Goal: Information Seeking & Learning: Learn about a topic

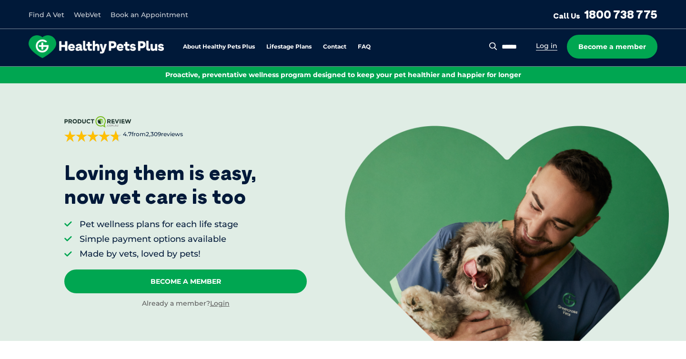
click at [545, 43] on link "Log in" at bounding box center [546, 45] width 21 height 9
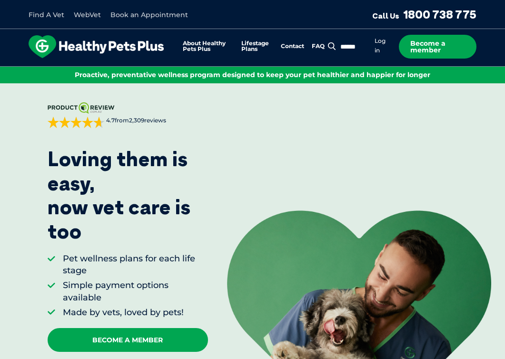
click at [485, 123] on div "[DOMAIN_NAME] 4.7 from 2,309 reviews Sorted by best reviews Priya on [DATE] Thi…" at bounding box center [252, 234] width 505 height 303
click at [485, 212] on img at bounding box center [359, 299] width 264 height 176
click at [489, 219] on img at bounding box center [359, 299] width 264 height 176
click at [455, 145] on div "[DOMAIN_NAME] 4.7 from 2,309 reviews Sorted by best reviews Priya on [DATE] Thi…" at bounding box center [252, 234] width 505 height 303
click at [462, 151] on div "[DOMAIN_NAME] 4.7 from 2,309 reviews Sorted by best reviews Priya on [DATE] Thi…" at bounding box center [252, 234] width 505 height 303
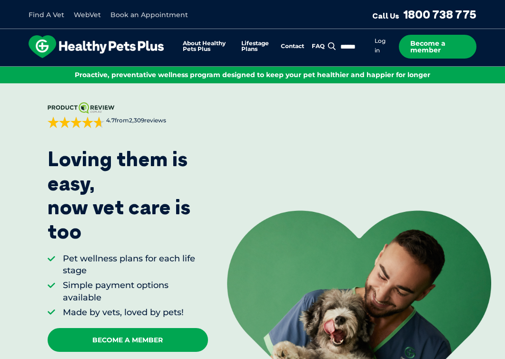
click at [394, 149] on div "[DOMAIN_NAME] 4.7 from 2,309 reviews Sorted by best reviews Priya on [DATE] Thi…" at bounding box center [252, 234] width 505 height 303
